Goal: Navigation & Orientation: Find specific page/section

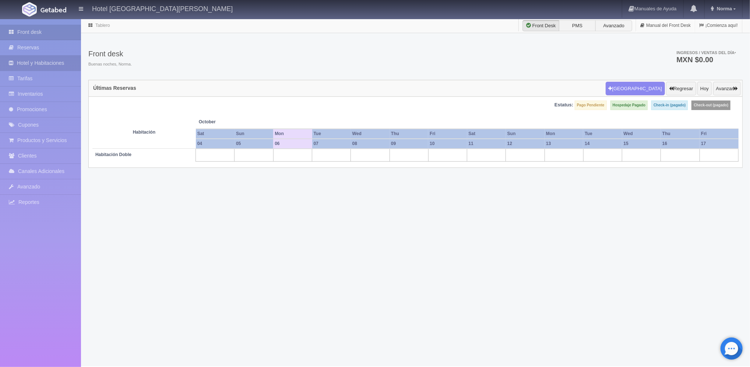
click at [37, 63] on link "Hotel y Habitaciones" at bounding box center [40, 63] width 81 height 15
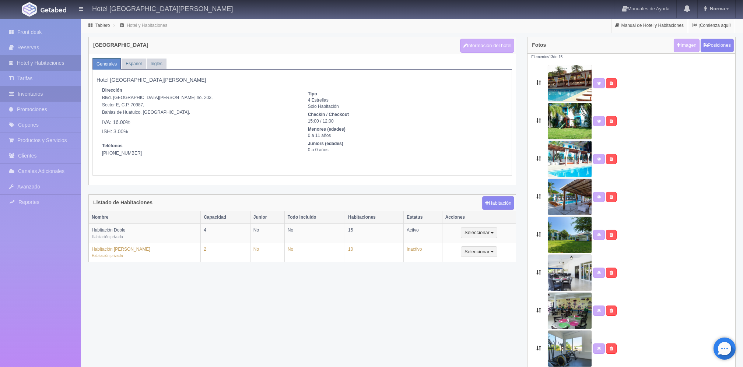
click at [23, 90] on link "Inventarios" at bounding box center [40, 94] width 81 height 15
click at [28, 96] on link "Inventarios" at bounding box center [40, 94] width 81 height 15
